Goal: Information Seeking & Learning: Understand process/instructions

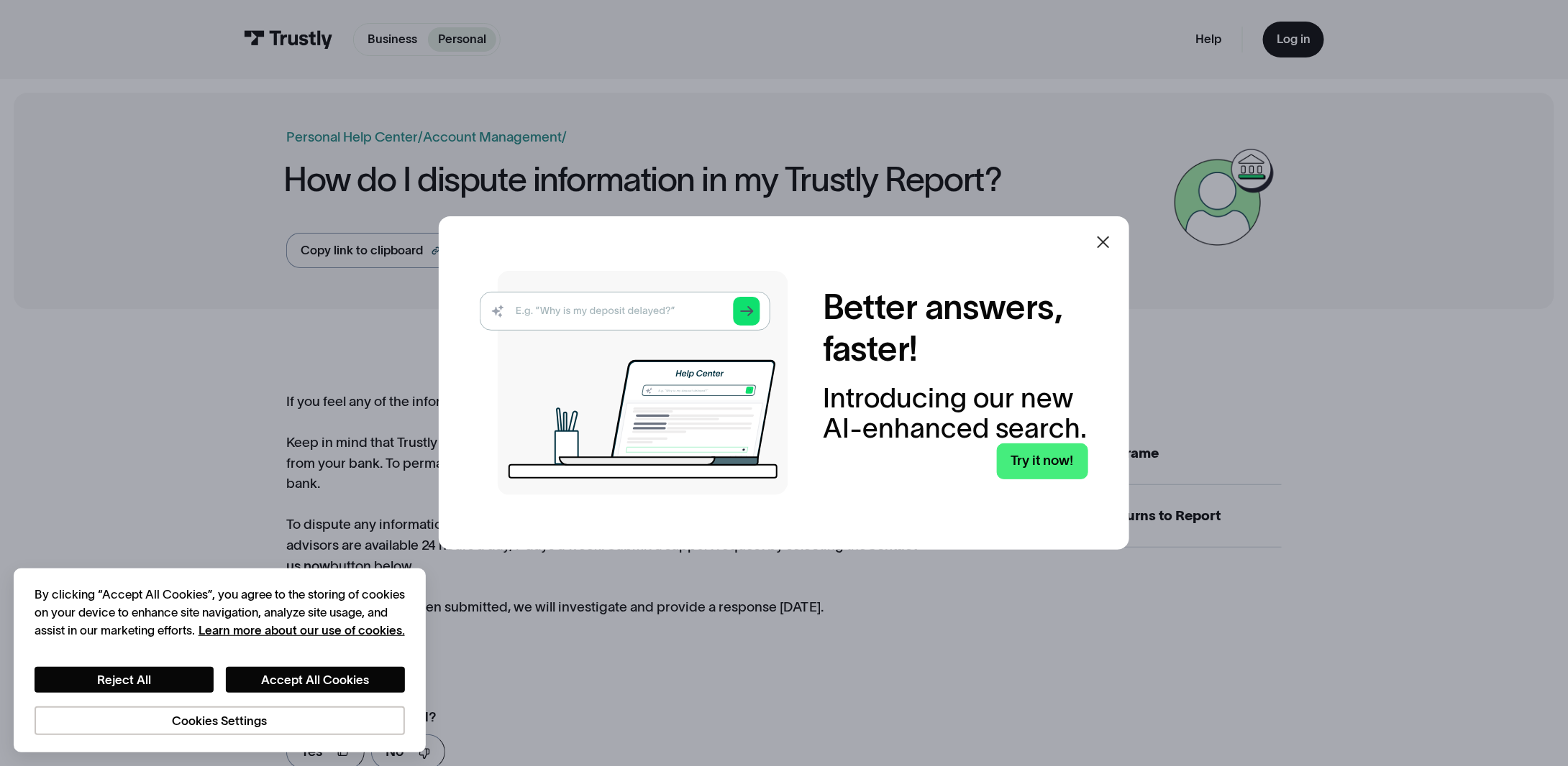
click at [1110, 245] on icon at bounding box center [1103, 241] width 12 height 12
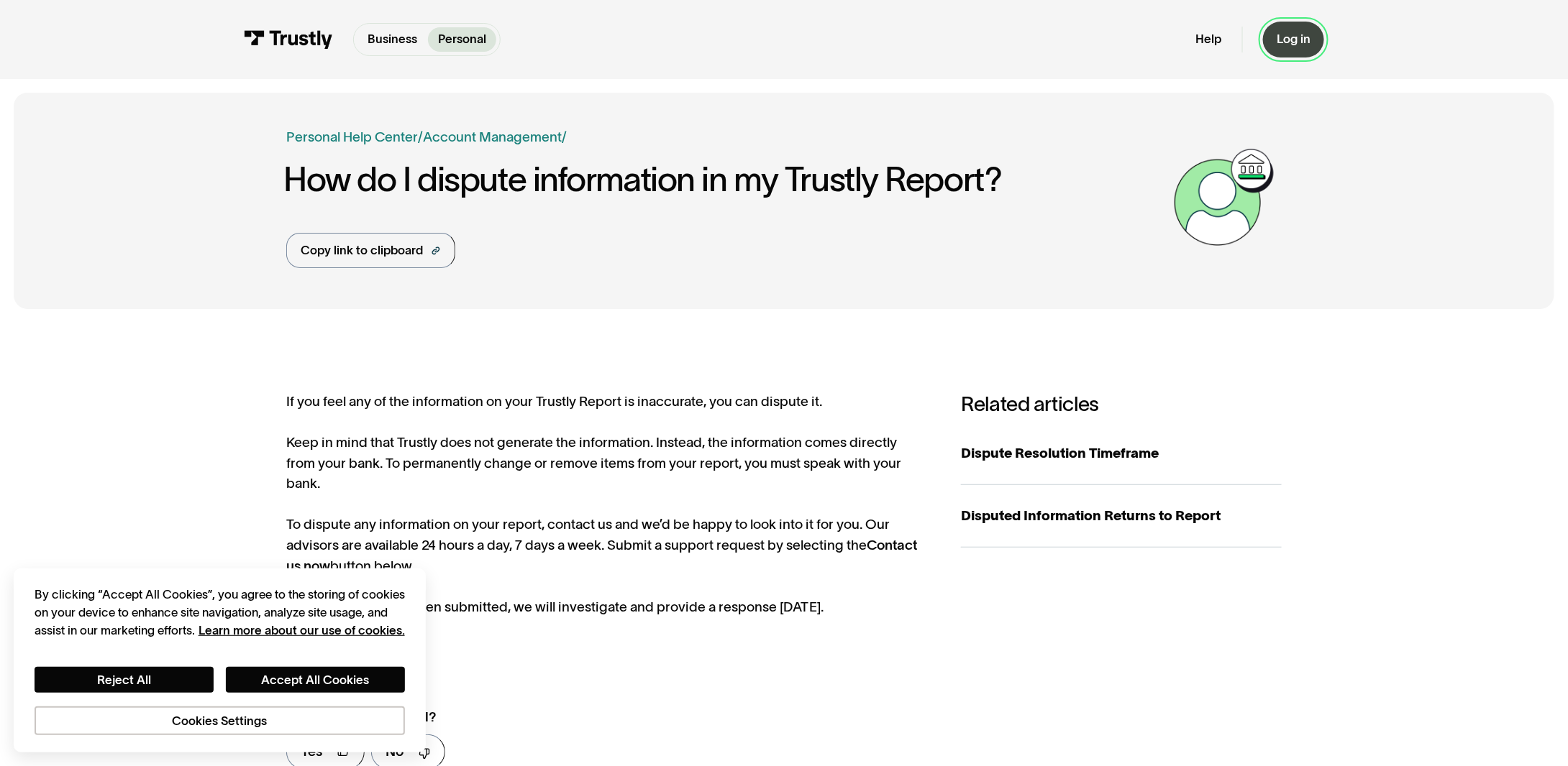
click at [1276, 29] on link "Log in" at bounding box center [1293, 40] width 61 height 36
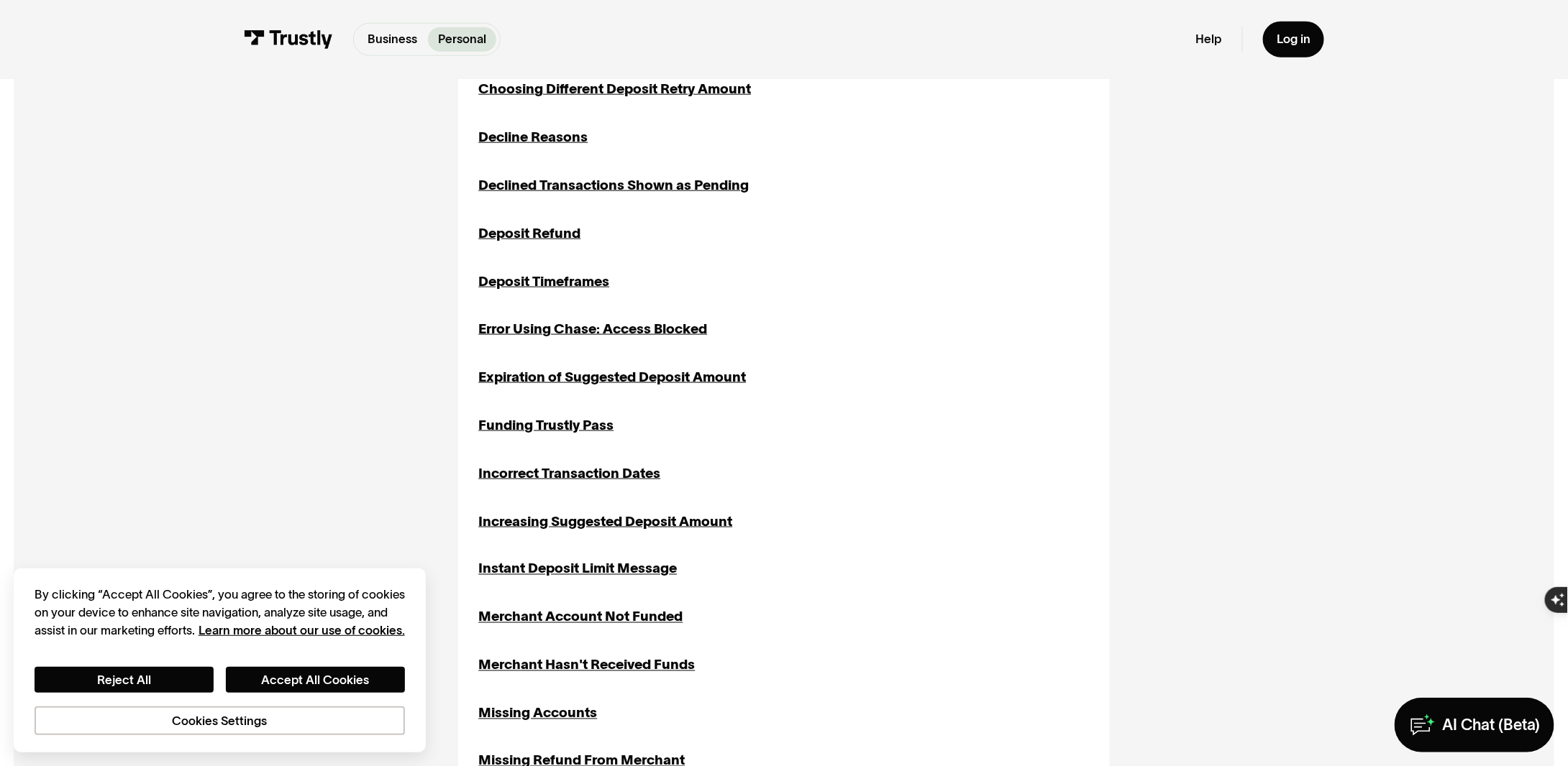
scroll to position [791, 0]
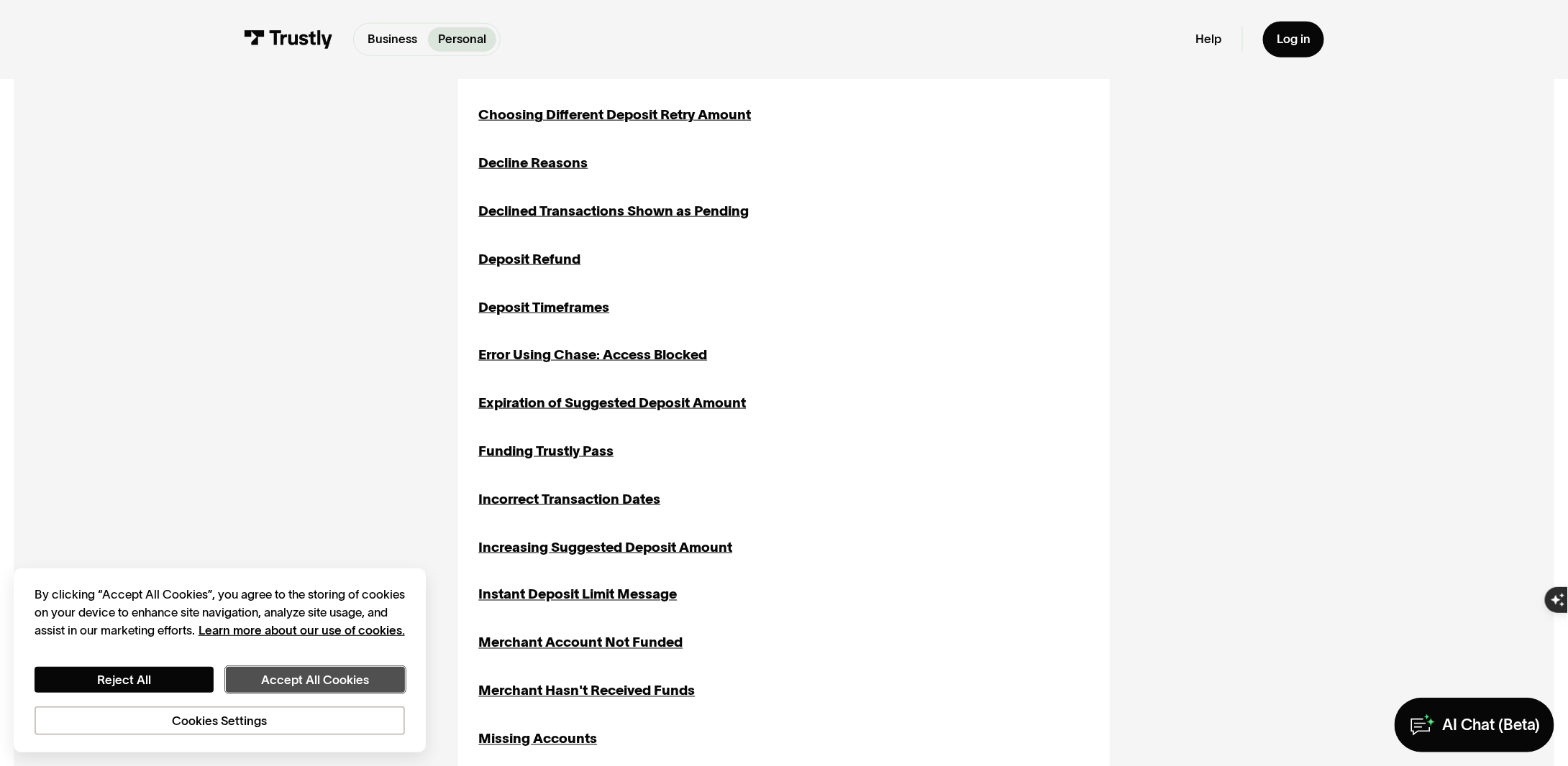
click at [297, 674] on button "Accept All Cookies" at bounding box center [315, 680] width 179 height 26
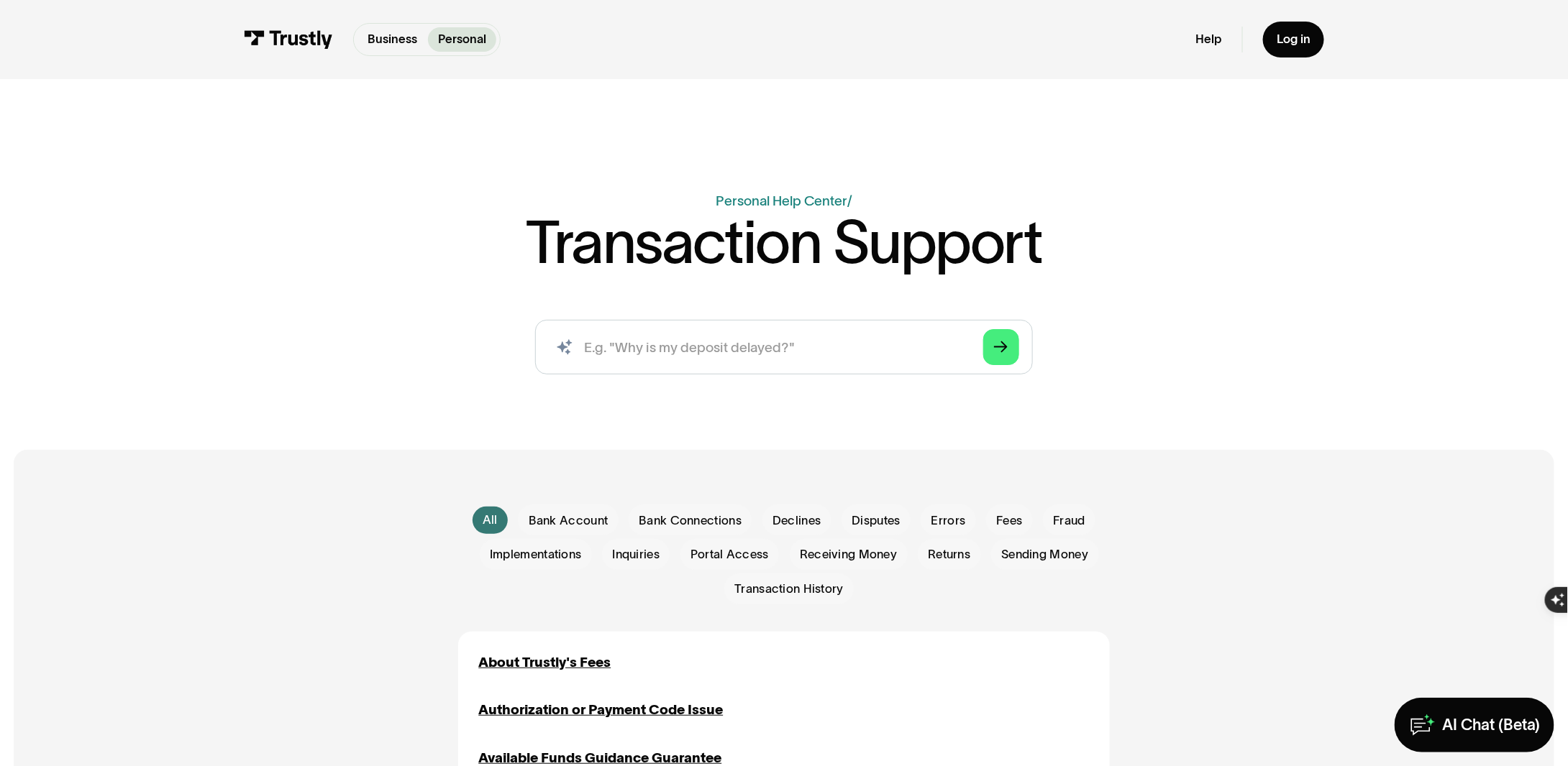
scroll to position [0, 0]
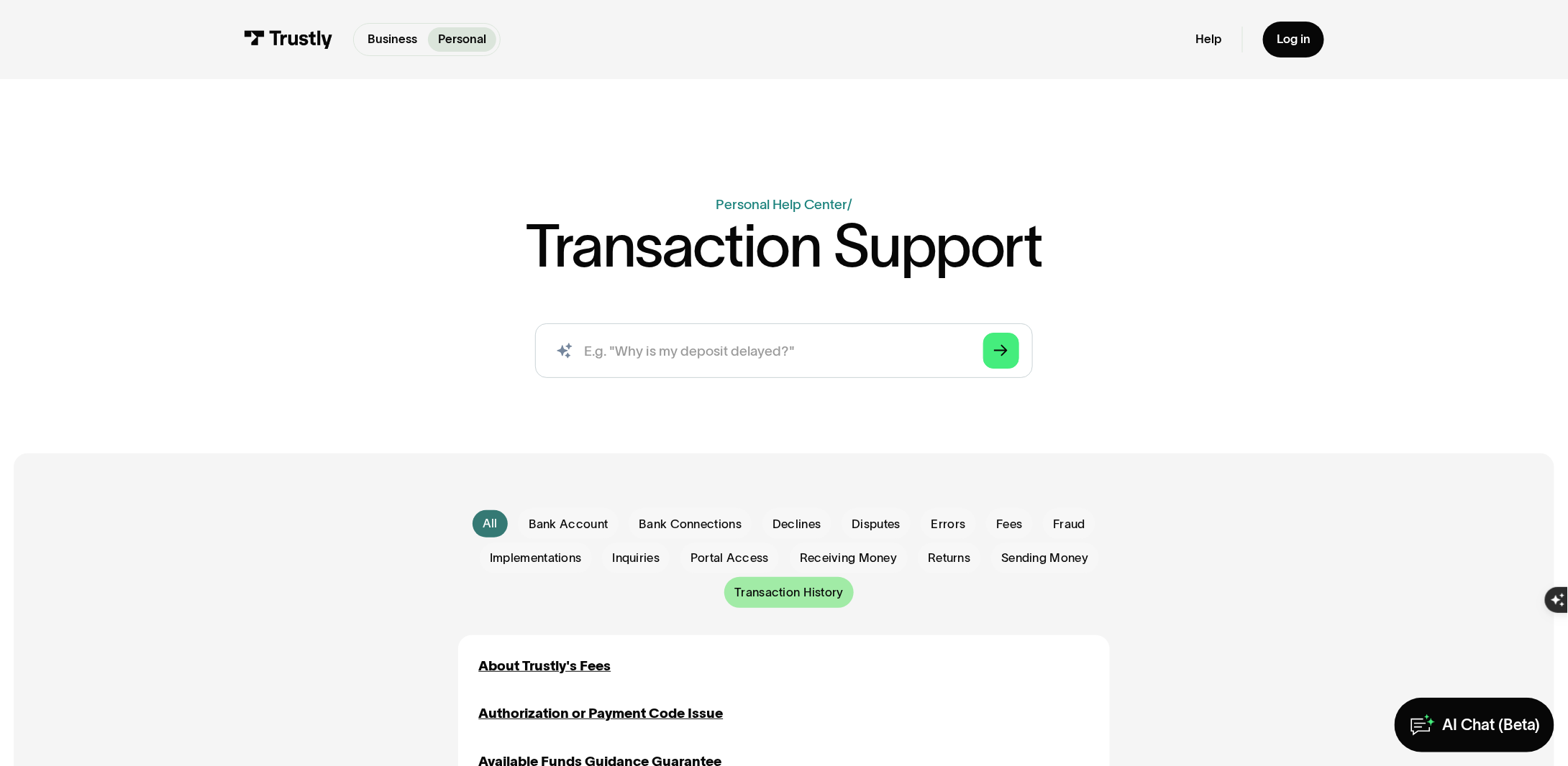
click at [803, 593] on span "Transaction History" at bounding box center [788, 593] width 109 height 17
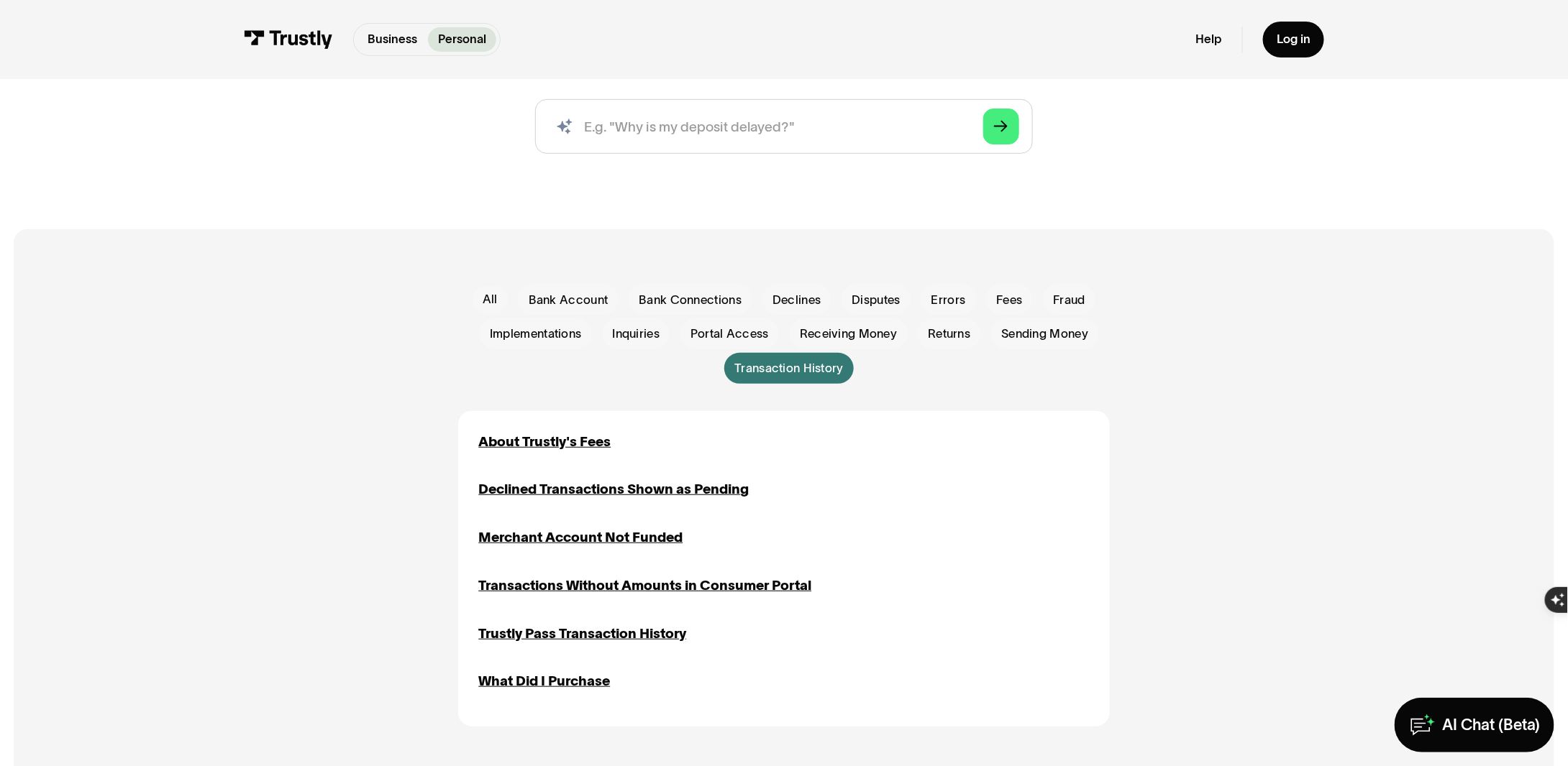
scroll to position [287, 0]
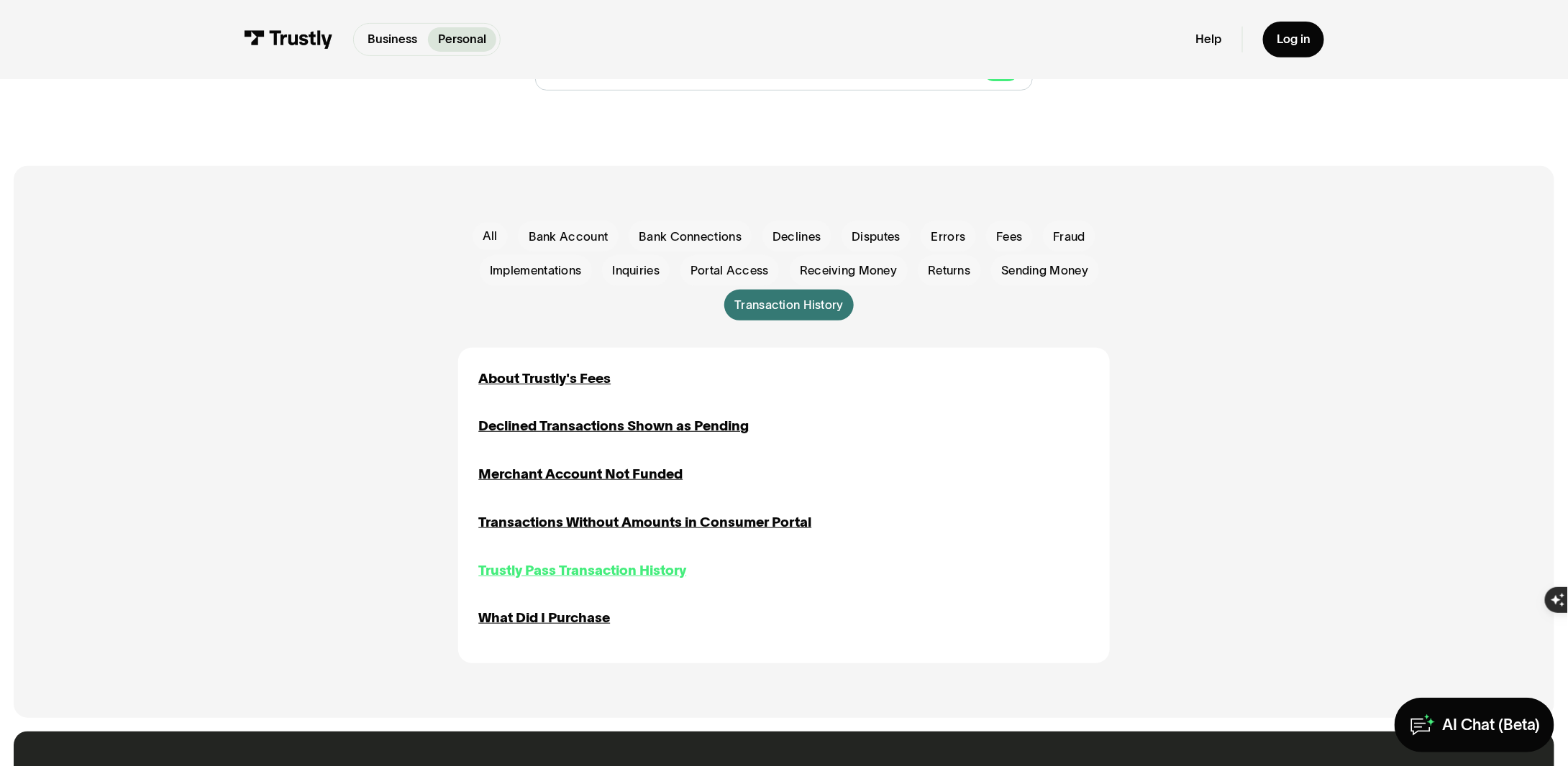
click at [594, 574] on div "Trustly Pass Transaction History" at bounding box center [582, 571] width 208 height 21
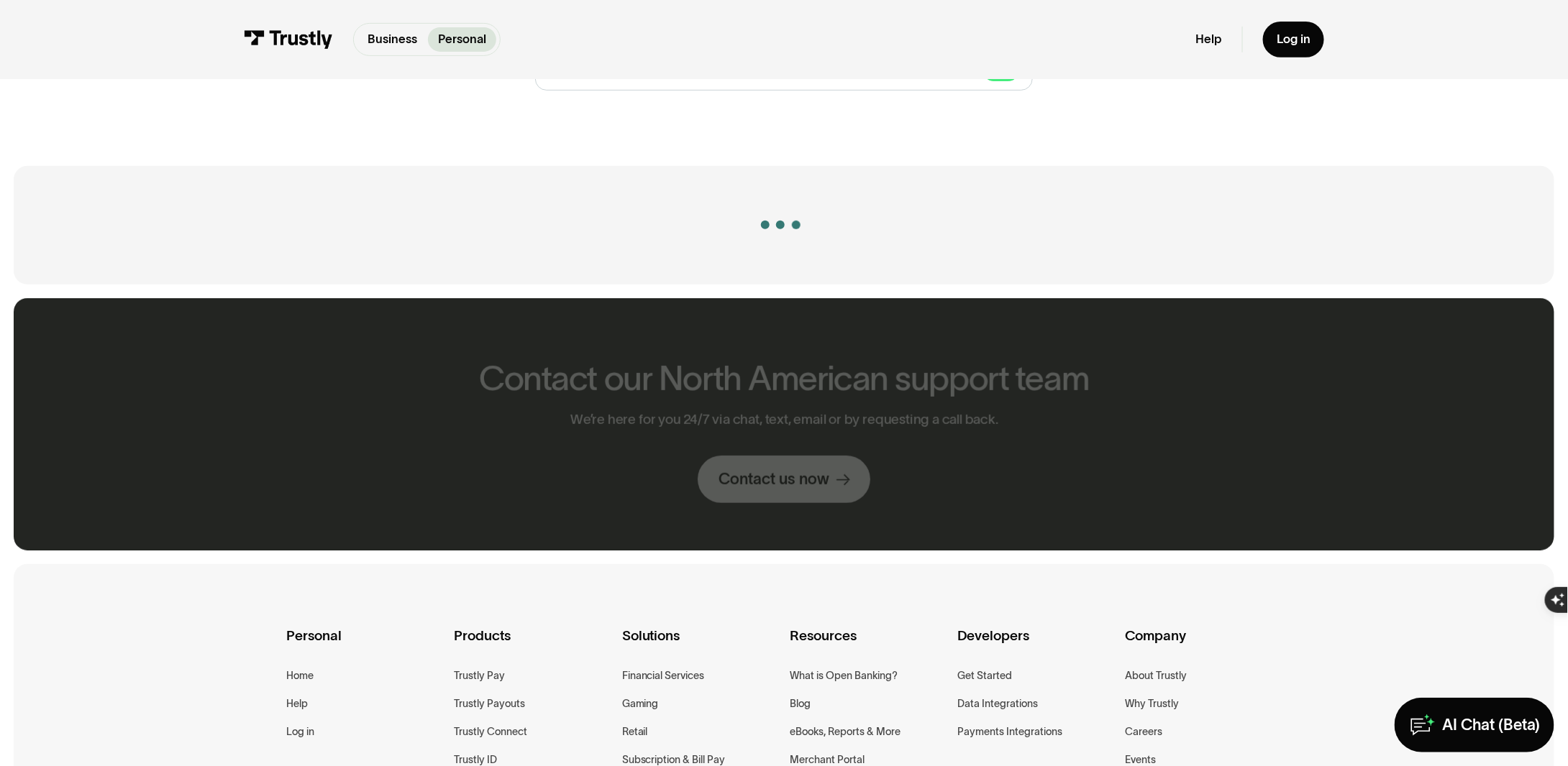
scroll to position [287, 0]
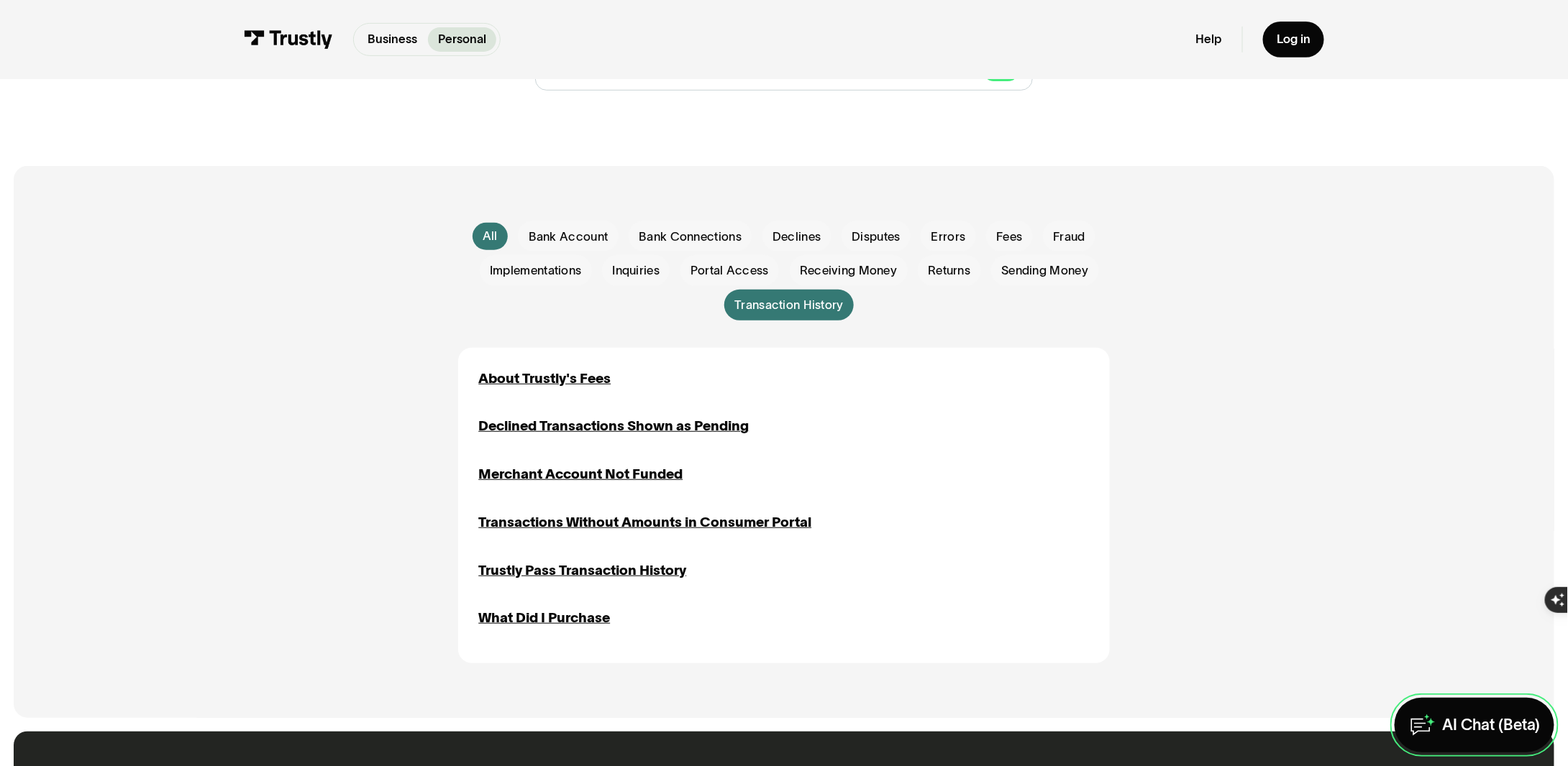
click at [1442, 721] on div "AI Chat (Beta)" at bounding box center [1491, 724] width 98 height 20
